Goal: Task Accomplishment & Management: Use online tool/utility

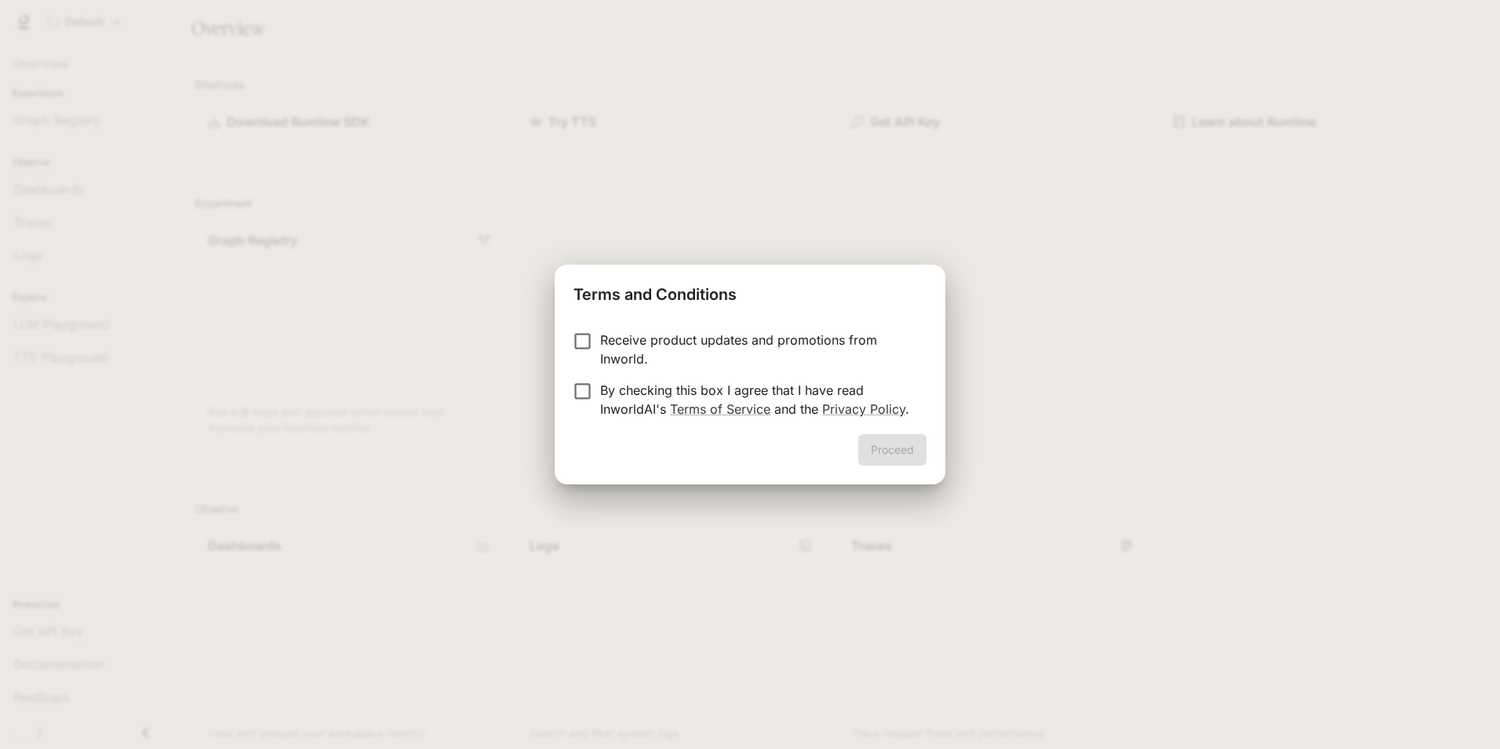
click at [592, 380] on form "Receive product updates and promotions from Inworld. By checking this box I agr…" at bounding box center [750, 374] width 353 height 88
click at [913, 452] on button "Proceed" at bounding box center [893, 449] width 68 height 31
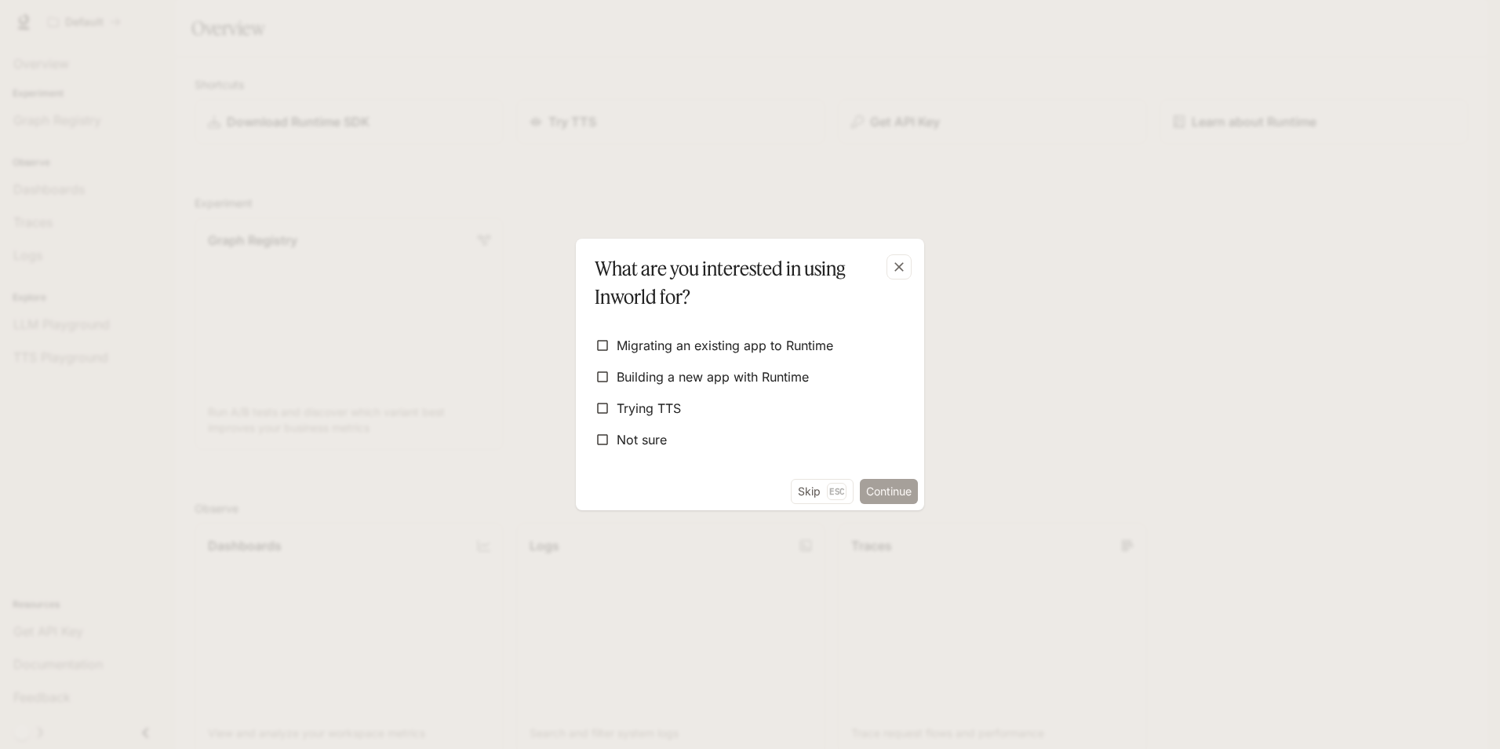
click at [892, 493] on button "Continue" at bounding box center [889, 491] width 58 height 25
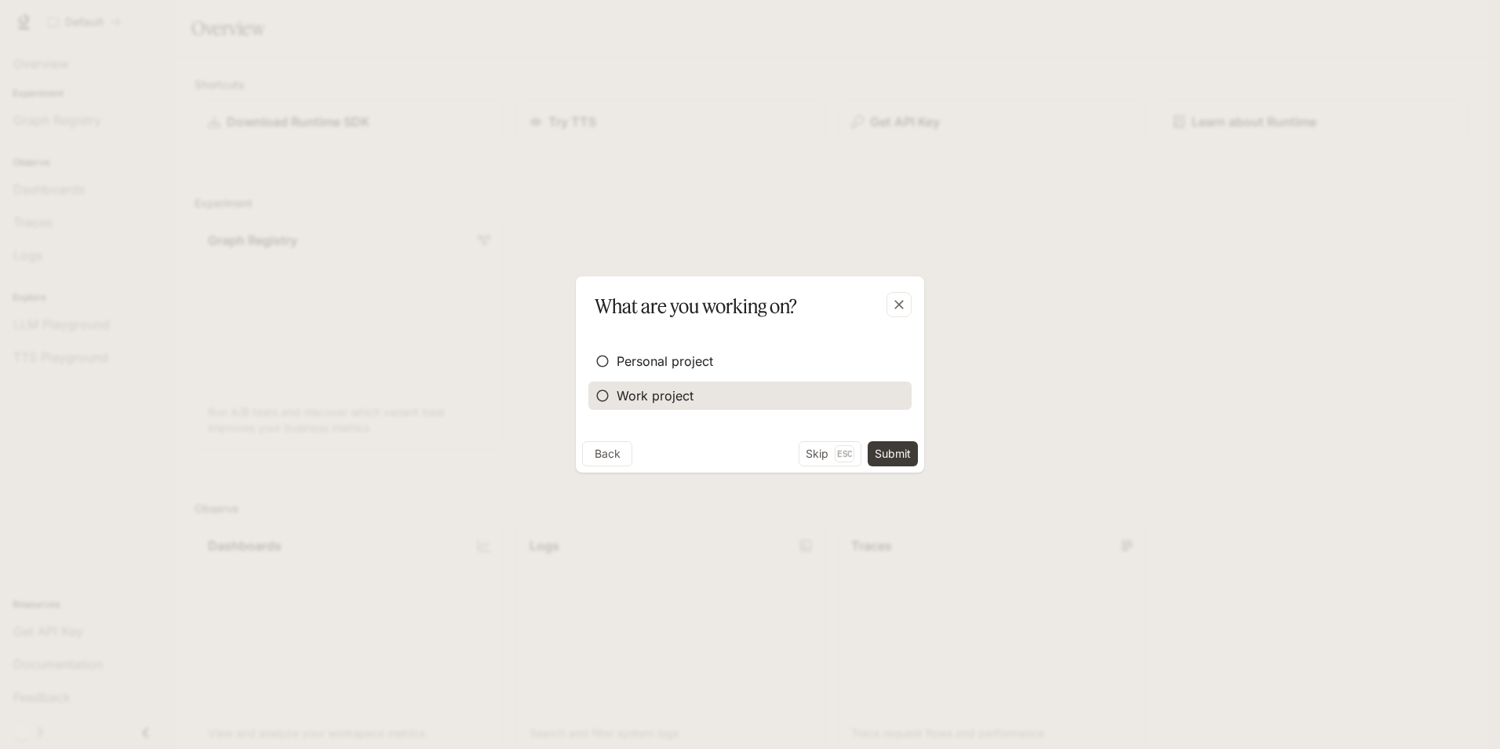
click at [714, 399] on label "Work project" at bounding box center [750, 395] width 323 height 28
click at [869, 450] on button "Continue" at bounding box center [889, 453] width 58 height 25
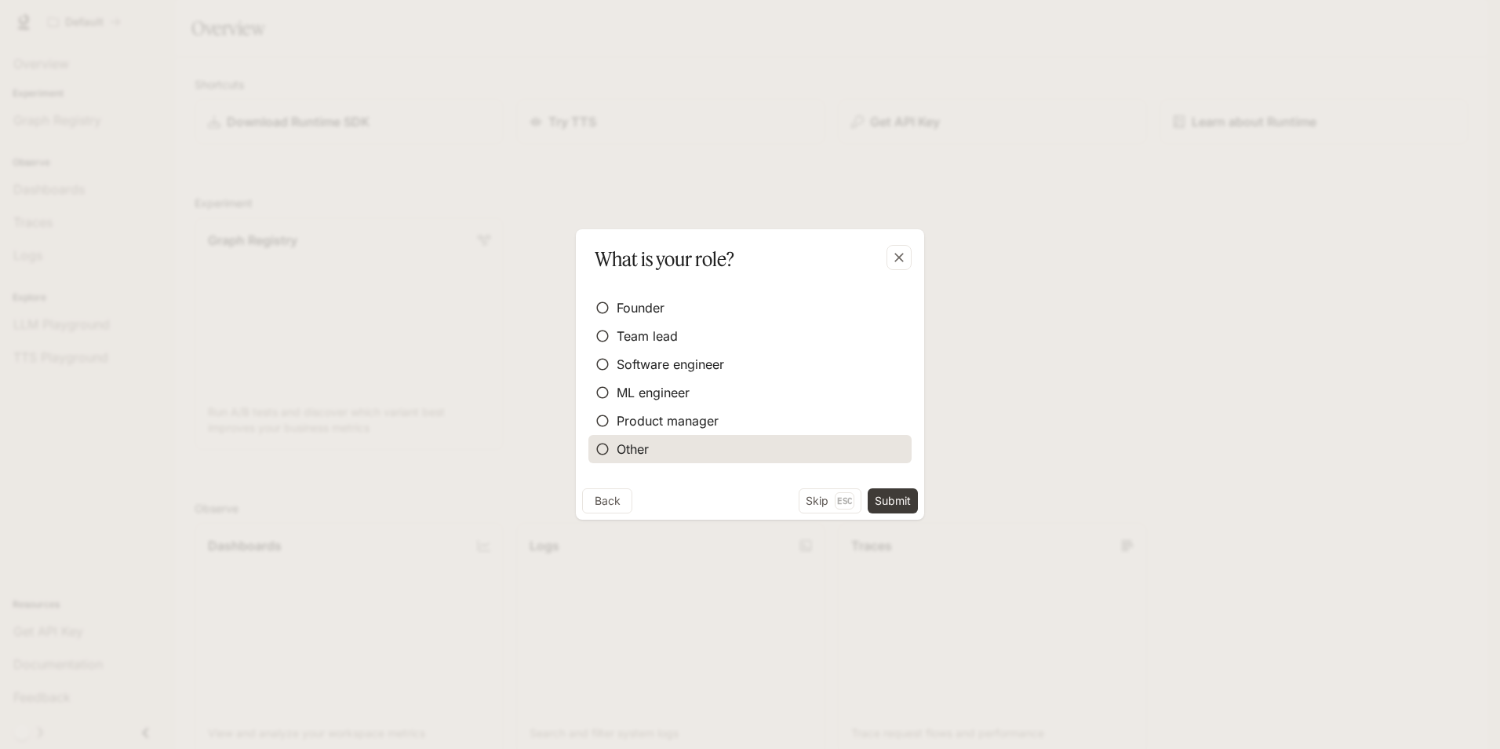
click at [871, 461] on label "Other" at bounding box center [750, 449] width 323 height 28
click at [895, 489] on button "Submit" at bounding box center [893, 500] width 50 height 25
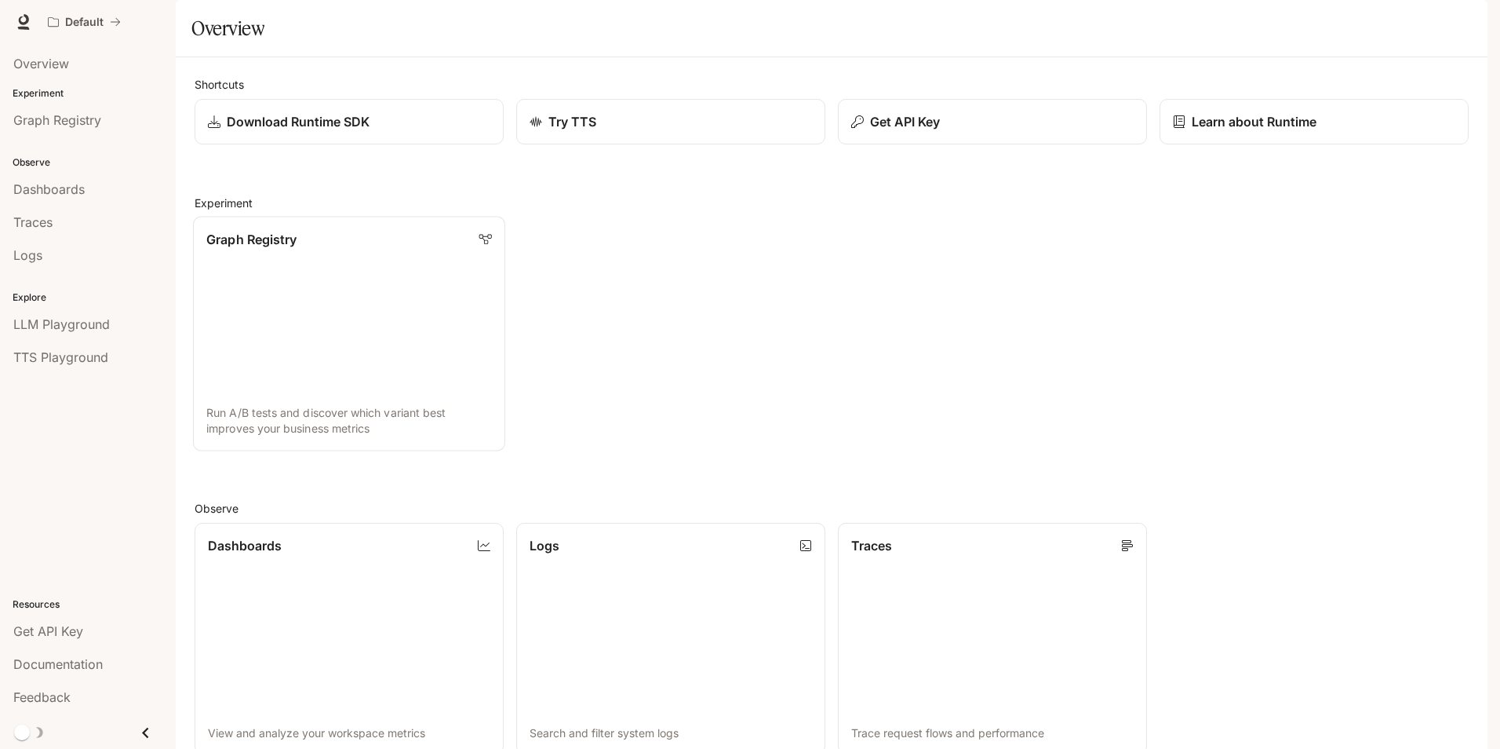
scroll to position [381, 0]
click at [446, 521] on link "Dashboards View and analyze your workspace metrics" at bounding box center [349, 638] width 312 height 234
